Goal: Task Accomplishment & Management: Use online tool/utility

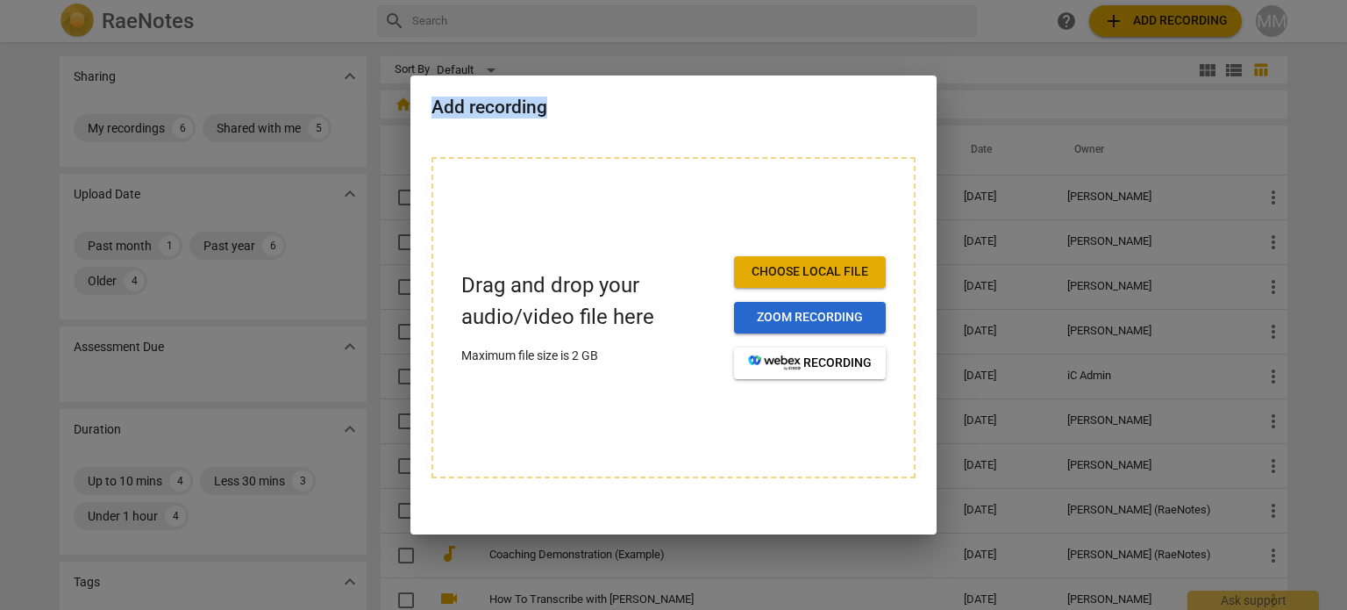
drag, startPoint x: 0, startPoint y: 0, endPoint x: 793, endPoint y: 325, distance: 857.2
click at [793, 325] on div "Add recording Drag and drop your audio/video file here Maximum file size is 2 G…" at bounding box center [673, 305] width 1347 height 610
click at [990, 76] on div at bounding box center [673, 305] width 1347 height 610
click at [827, 52] on div at bounding box center [673, 305] width 1347 height 610
click at [126, 134] on div at bounding box center [673, 305] width 1347 height 610
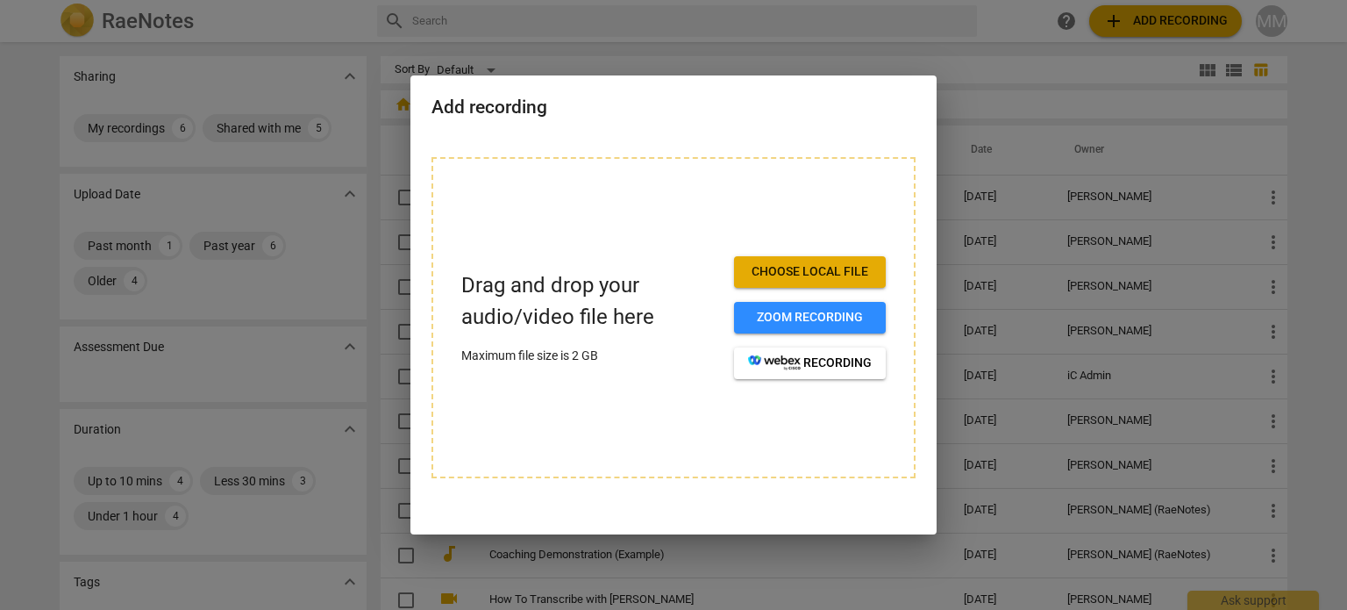
click at [126, 134] on div at bounding box center [673, 305] width 1347 height 610
click at [751, 276] on span "Choose local file" at bounding box center [810, 272] width 124 height 18
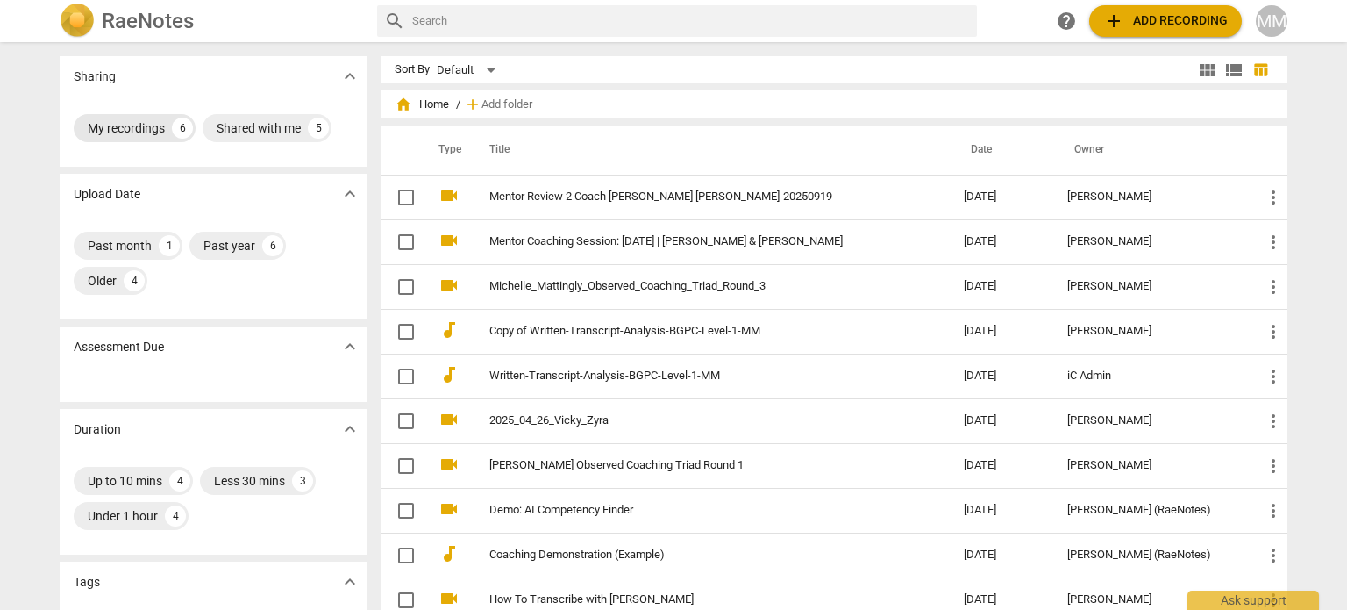
click at [135, 132] on div "My recordings" at bounding box center [126, 128] width 77 height 18
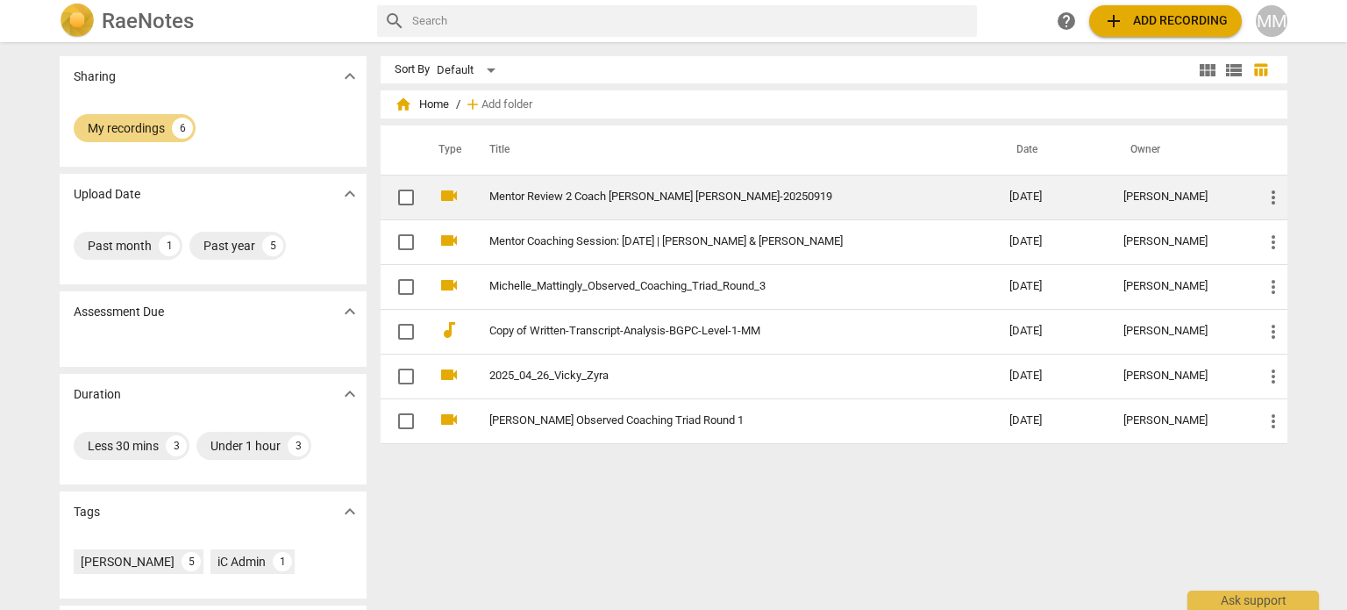
click at [625, 191] on link "Mentor Review 2 Coach [PERSON_NAME] [PERSON_NAME]-20250919" at bounding box center [718, 196] width 457 height 13
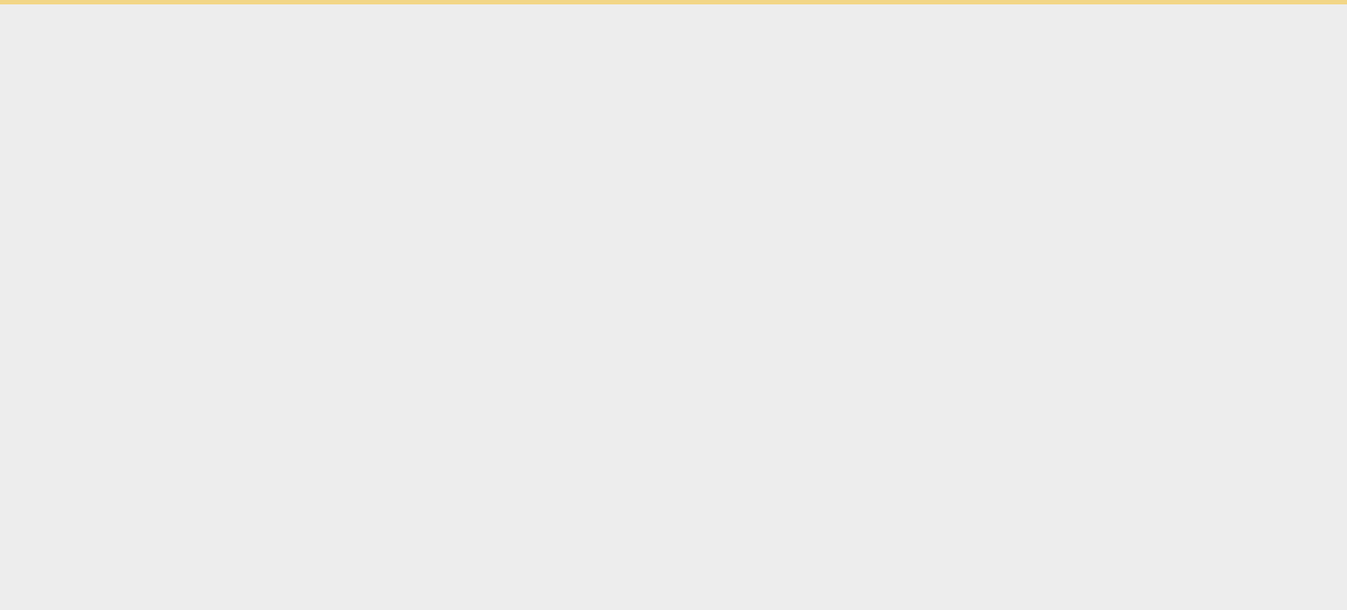
click at [625, 4] on html "Ask support init init" at bounding box center [673, 2] width 1347 height 4
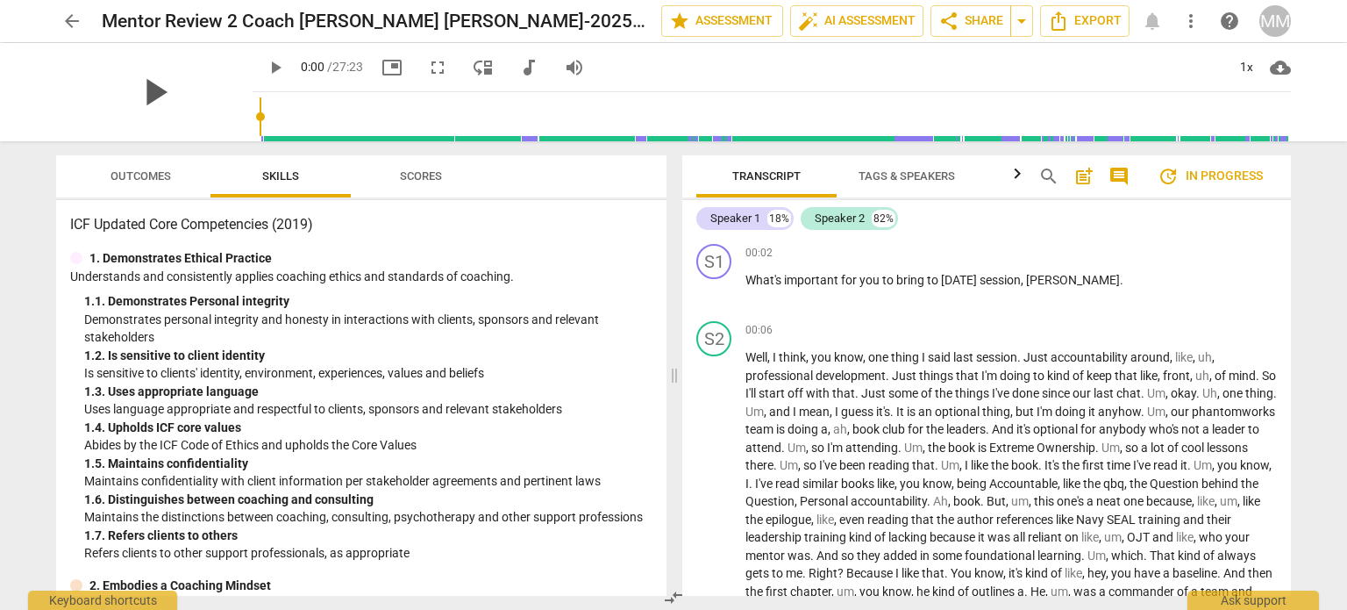
click at [200, 82] on div "play_arrow" at bounding box center [154, 92] width 197 height 98
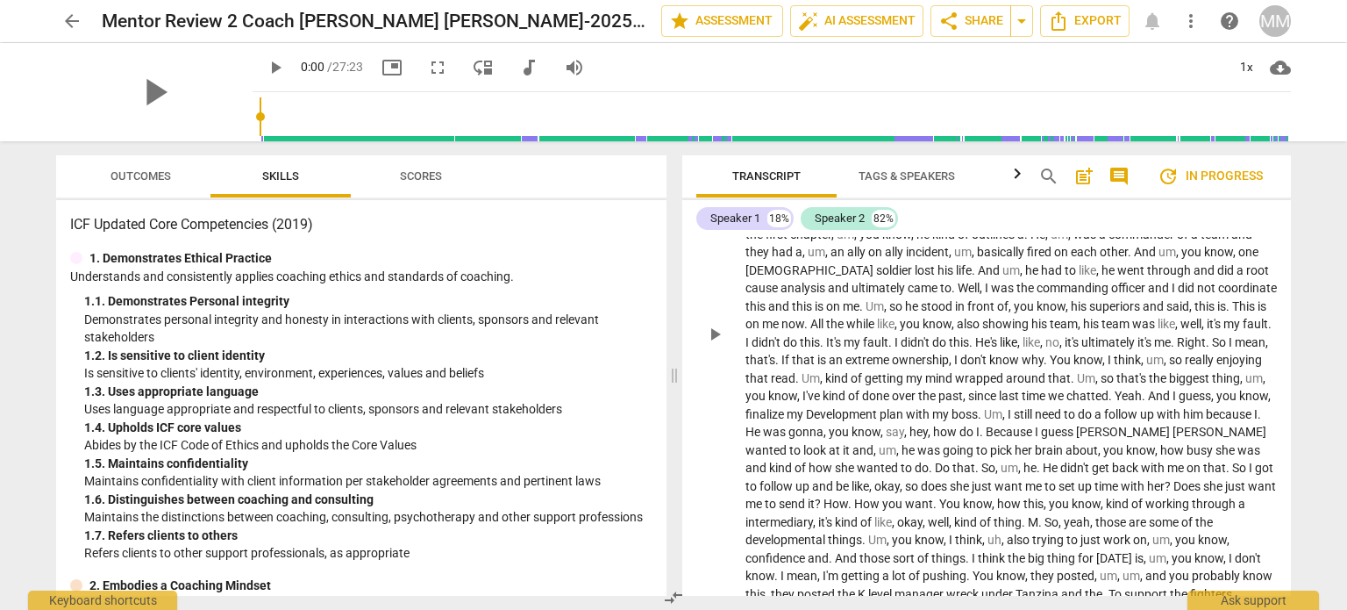
scroll to position [360, 0]
